Goal: Transaction & Acquisition: Purchase product/service

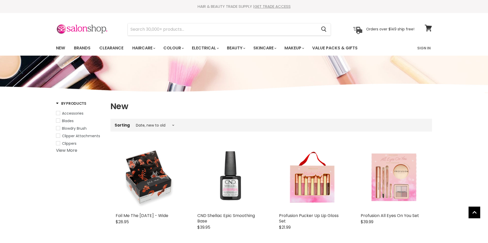
select select "created-descending"
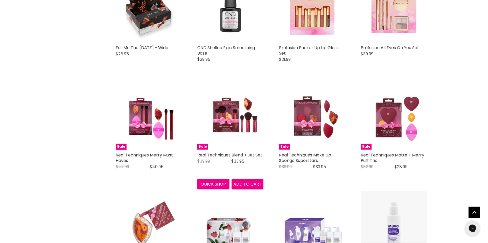
scroll to position [153, 0]
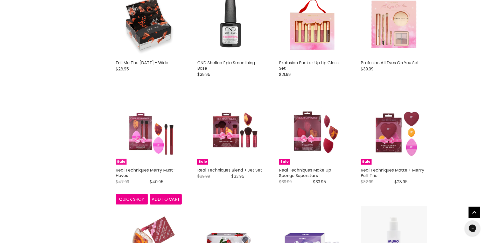
click at [133, 126] on img "Main content" at bounding box center [149, 131] width 66 height 66
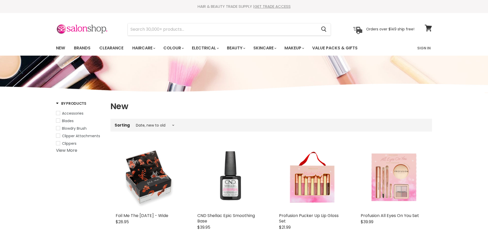
select select "created-descending"
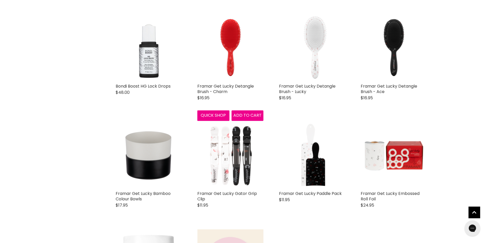
scroll to position [1148, 0]
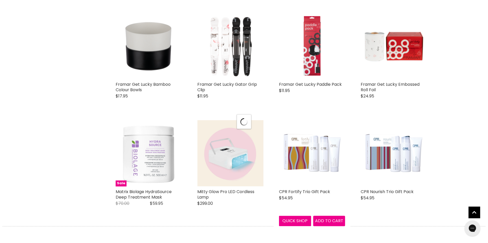
select select "created-descending"
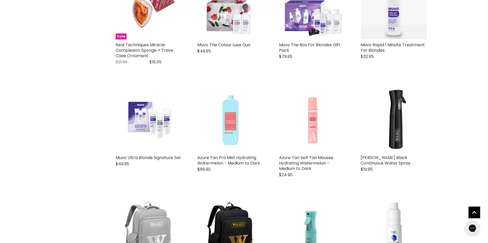
scroll to position [404, 0]
